Goal: Contribute content

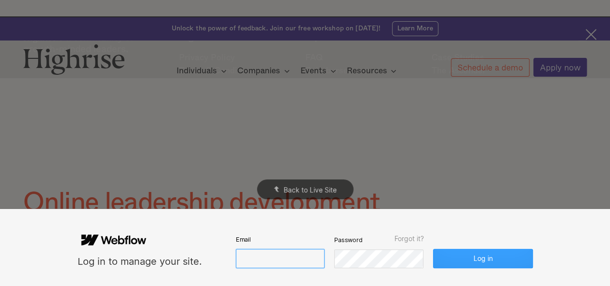
type input "[EMAIL_ADDRESS][DOMAIN_NAME]"
click at [448, 252] on button "Log in" at bounding box center [482, 258] width 99 height 19
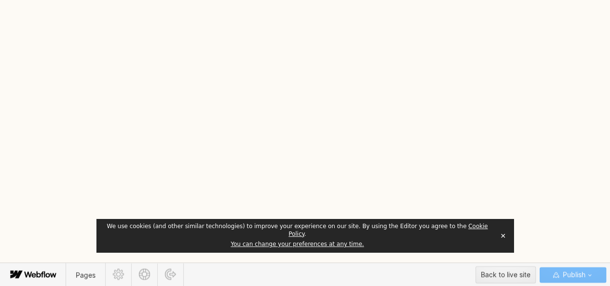
click at [503, 240] on button "✕" at bounding box center [502, 235] width 13 height 14
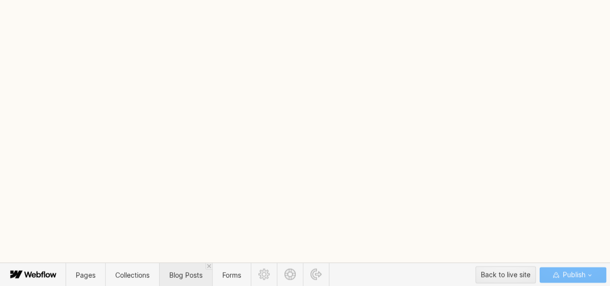
click at [174, 271] on span "Blog Posts" at bounding box center [185, 274] width 33 height 8
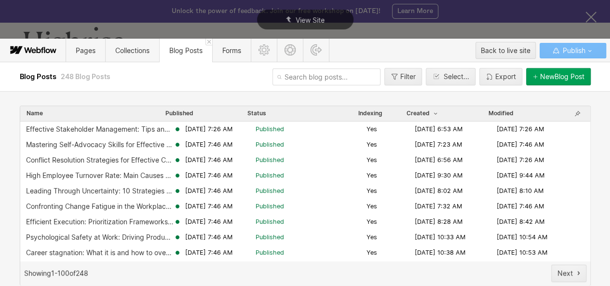
click at [296, 77] on input "text" at bounding box center [326, 76] width 108 height 17
paste input "work-retreat-ideas-to-re-energize-your-team"
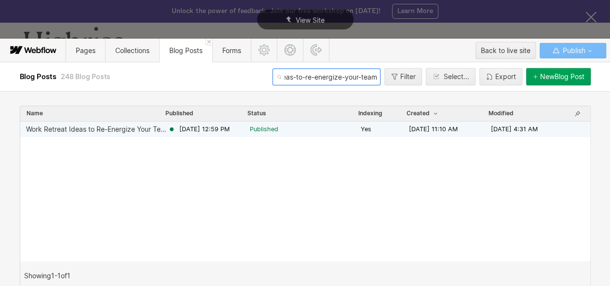
type input "work-retreat-ideas-to-re-energize-your-team"
click at [227, 129] on span "[DATE] 12:59 PM" at bounding box center [204, 129] width 50 height 9
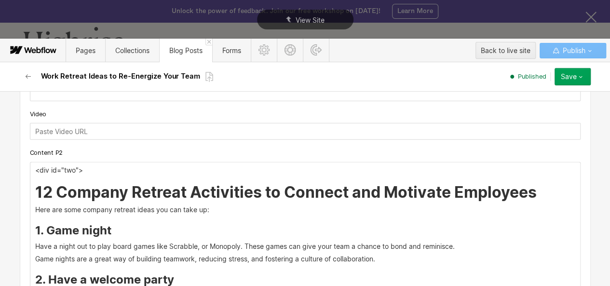
scroll to position [1267, 0]
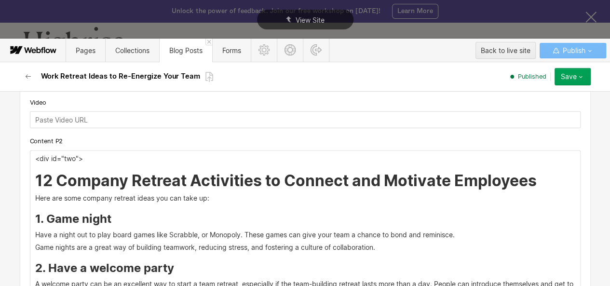
click at [543, 182] on h2 "12 Company Retreat Activities to Connect and Motivate Employees" at bounding box center [305, 180] width 540 height 17
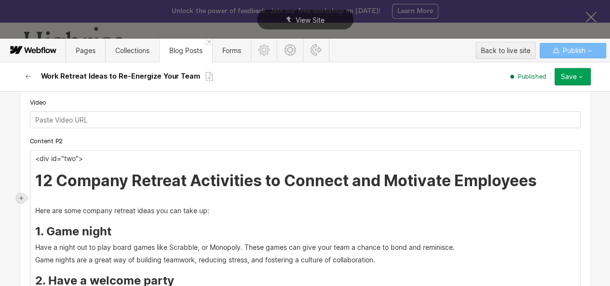
click at [18, 195] on icon at bounding box center [21, 198] width 6 height 6
click at [37, 196] on div at bounding box center [39, 197] width 18 height 15
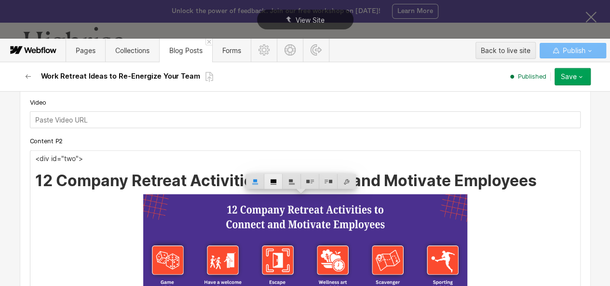
click at [272, 183] on div at bounding box center [273, 181] width 18 height 15
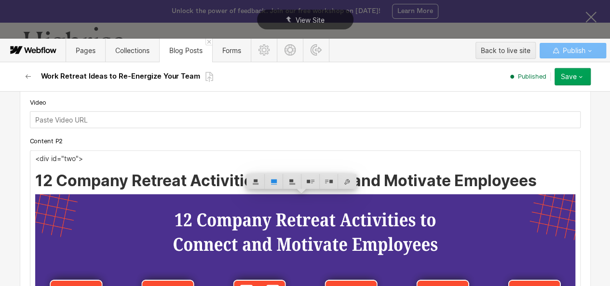
click at [39, 180] on h2 "12 Company Retreat Activities to Connect and Motivate Employees" at bounding box center [305, 180] width 540 height 17
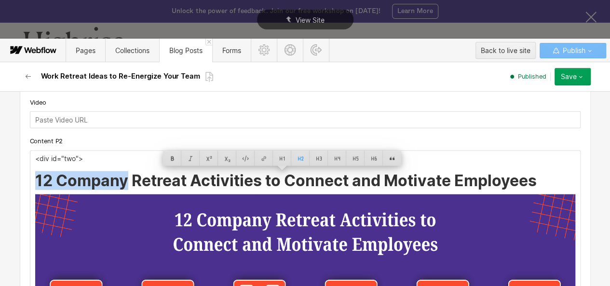
drag, startPoint x: 39, startPoint y: 180, endPoint x: 479, endPoint y: 187, distance: 440.1
click at [479, 187] on h2 "12 Company Retreat Activities to Connect and Motivate Employees" at bounding box center [305, 180] width 540 height 17
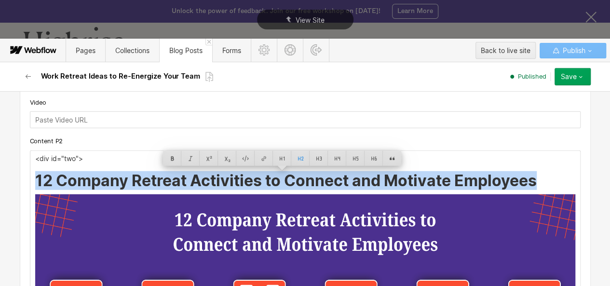
copy h2 "12 Company Retreat Activities to Connect and Motivate Employees"
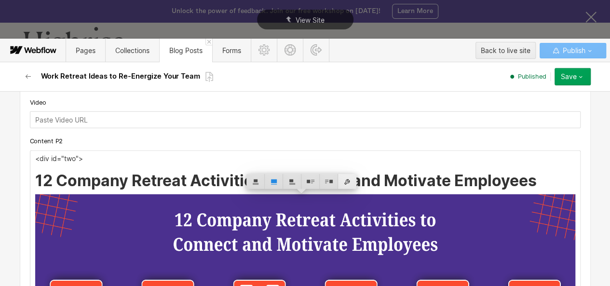
click at [346, 186] on div at bounding box center [347, 181] width 18 height 15
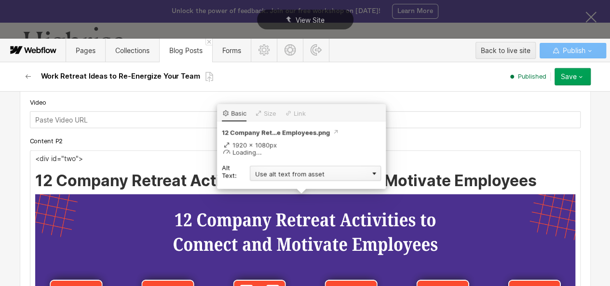
click at [309, 171] on div "Use alt text from asset" at bounding box center [315, 173] width 131 height 15
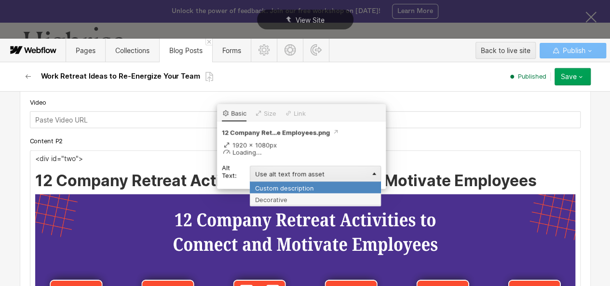
click at [289, 189] on div "Custom description" at bounding box center [315, 187] width 131 height 12
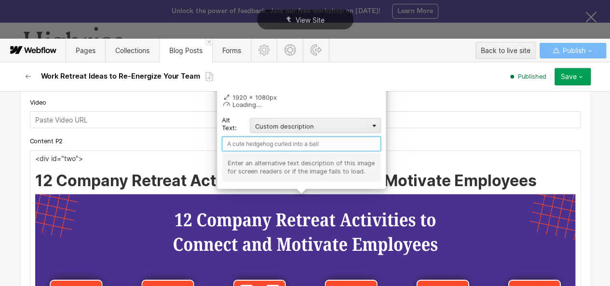
click at [267, 140] on input "text" at bounding box center [301, 143] width 159 height 15
paste input "12 Company Retreat Activities to Connect and Motivate Employees"
type input "12 Company Retreat Activities to Connect and Motivate Employees"
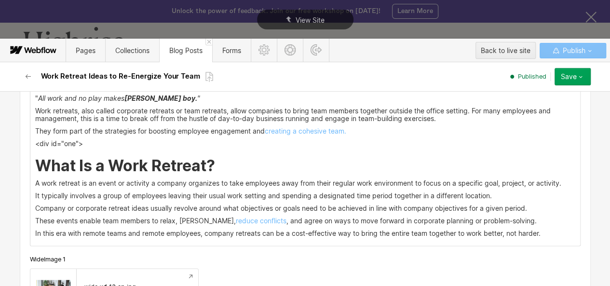
scroll to position [915, 0]
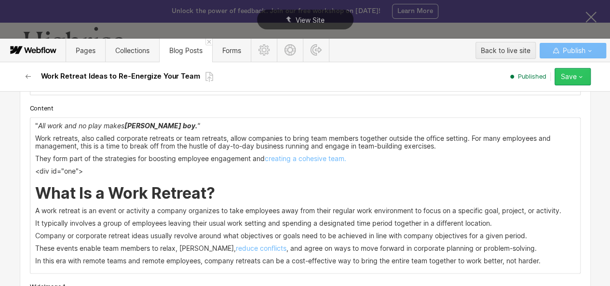
click at [579, 78] on icon "button" at bounding box center [580, 77] width 8 height 8
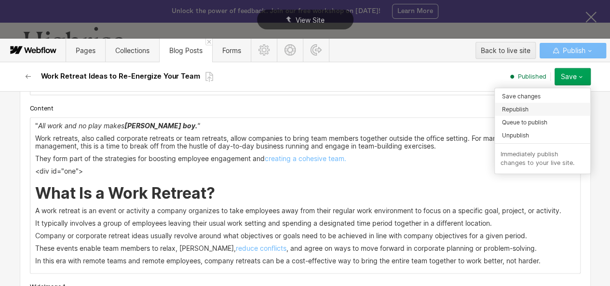
click at [512, 110] on span "Republish" at bounding box center [515, 109] width 27 height 9
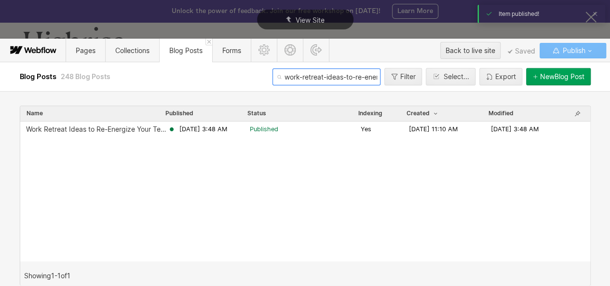
click at [299, 84] on input "work-retreat-ideas-to-re-energize-your-team" at bounding box center [326, 76] width 108 height 17
paste input "place-benefits-statistics"
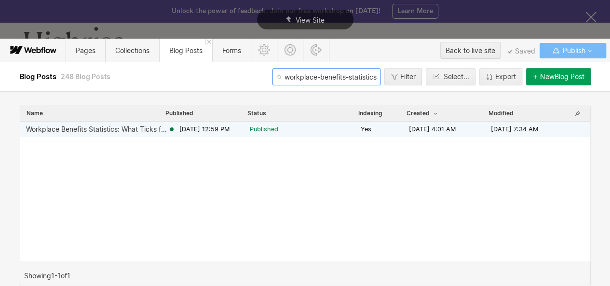
type input "workplace-benefits-statistics"
click at [278, 127] on span "Published" at bounding box center [264, 129] width 28 height 9
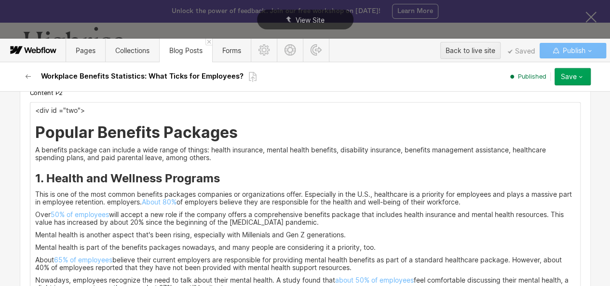
scroll to position [1349, 0]
click at [241, 138] on h2 "Popular Benefits Packages" at bounding box center [305, 131] width 540 height 17
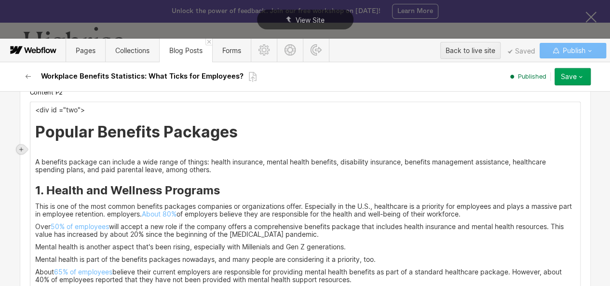
click at [22, 148] on icon at bounding box center [21, 150] width 6 height 6
click at [36, 149] on div at bounding box center [39, 149] width 18 height 15
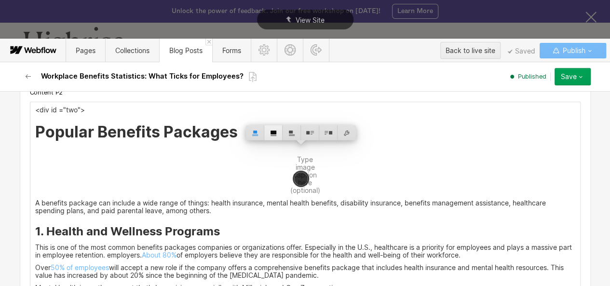
click at [275, 131] on div at bounding box center [273, 132] width 18 height 15
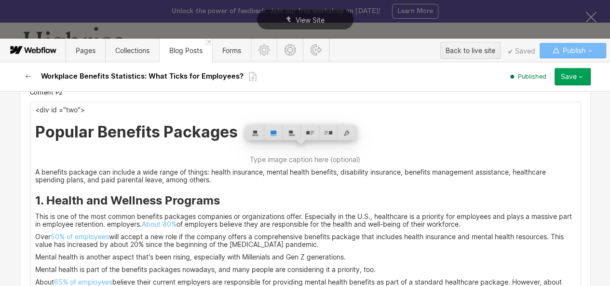
click at [61, 129] on h2 "Popular Benefits Packages" at bounding box center [305, 131] width 540 height 17
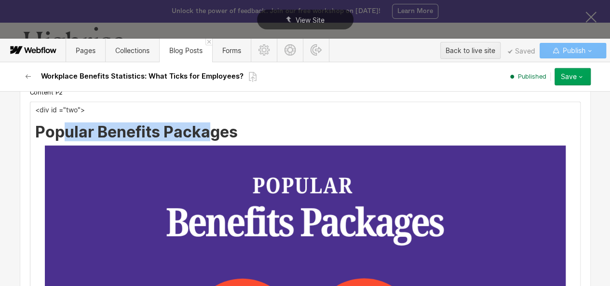
drag, startPoint x: 61, startPoint y: 129, endPoint x: 209, endPoint y: 133, distance: 148.5
click at [209, 133] on h2 "Popular Benefits Packages" at bounding box center [305, 131] width 540 height 17
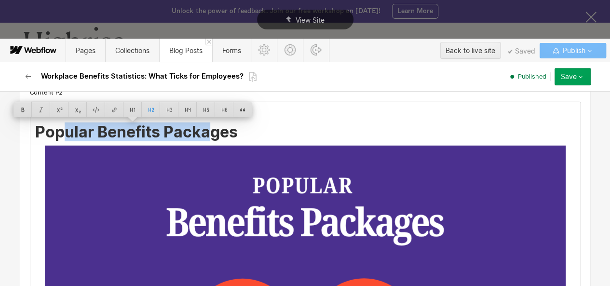
click at [209, 133] on h2 "Popular Benefits Packages" at bounding box center [305, 131] width 540 height 17
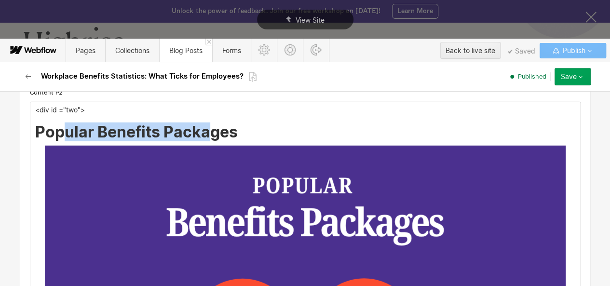
drag, startPoint x: 209, startPoint y: 133, endPoint x: 70, endPoint y: 133, distance: 138.8
click at [70, 133] on h2 "Popular Benefits Packages" at bounding box center [305, 131] width 540 height 17
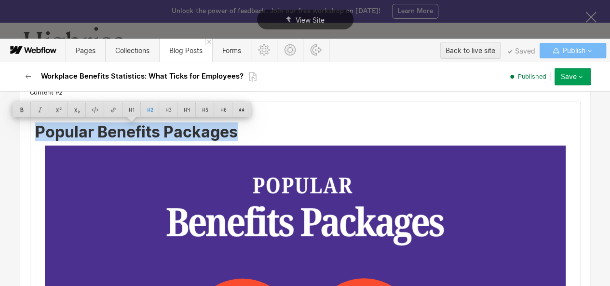
copy h2 "Popular Benefits Packages"
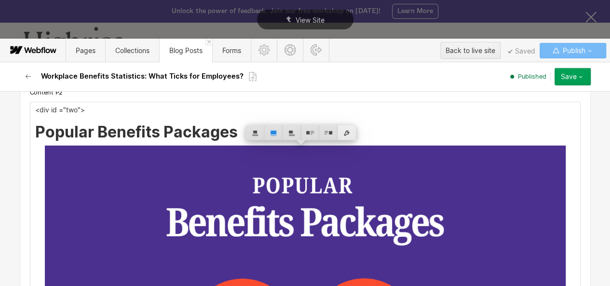
click at [346, 133] on div at bounding box center [346, 132] width 18 height 15
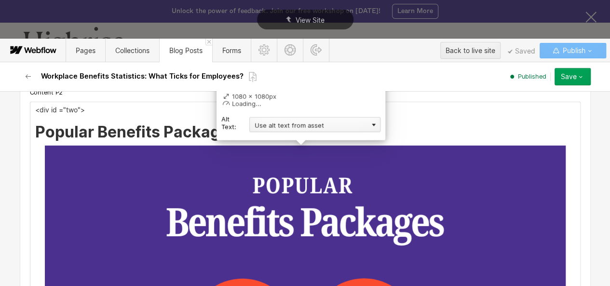
click at [296, 129] on div "Use alt text from asset" at bounding box center [314, 124] width 131 height 15
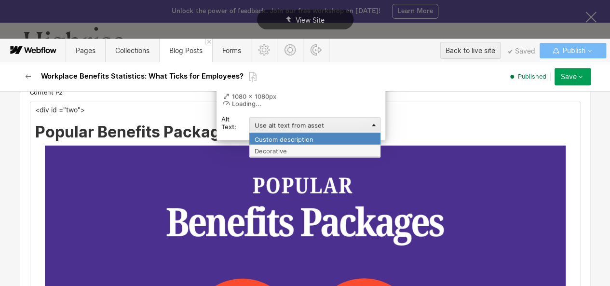
click at [293, 135] on div "Custom description" at bounding box center [314, 139] width 131 height 12
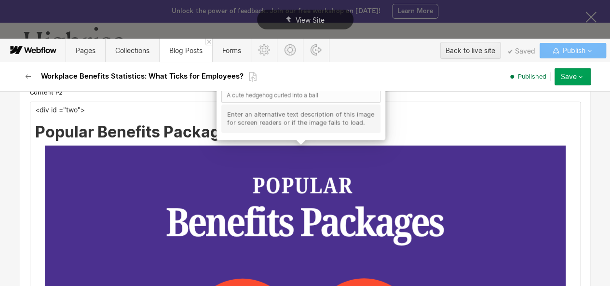
scroll to position [1326, 0]
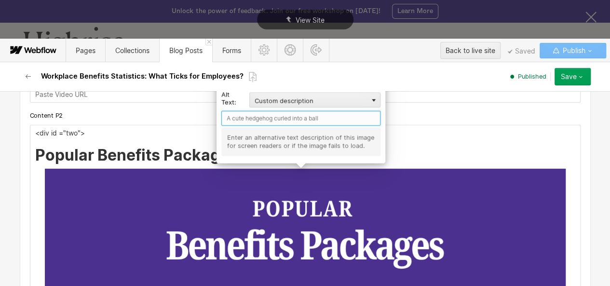
click at [276, 118] on input "text" at bounding box center [300, 118] width 159 height 15
paste input "Popular Benefits Packages"
type input "Popular Benefits Packages"
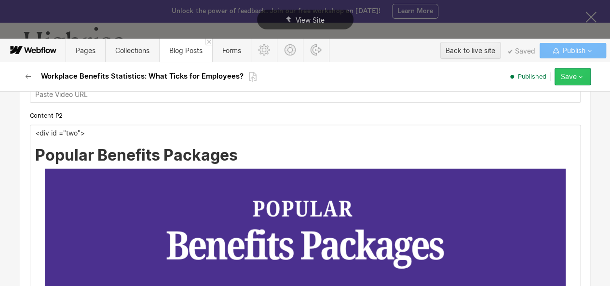
click at [561, 76] on div "Save" at bounding box center [568, 77] width 16 height 8
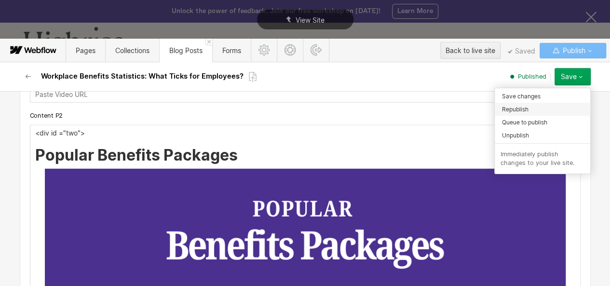
click at [530, 108] on div "Republish" at bounding box center [541, 109] width 95 height 13
